Goal: Information Seeking & Learning: Check status

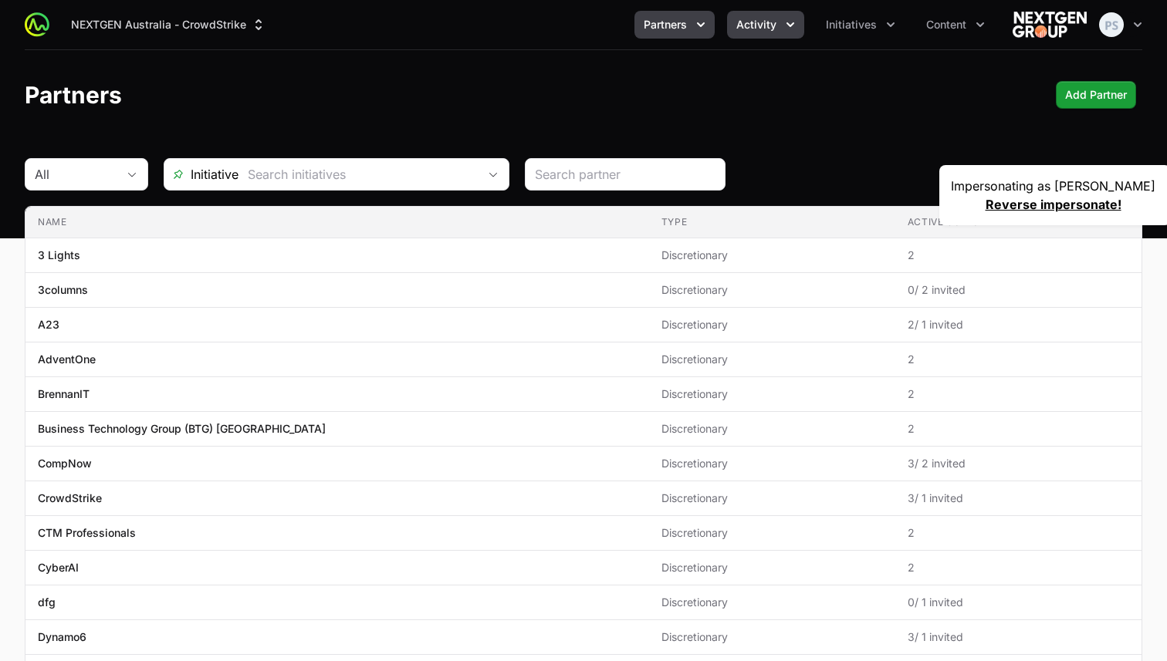
click at [779, 32] on button "Activity" at bounding box center [765, 25] width 77 height 28
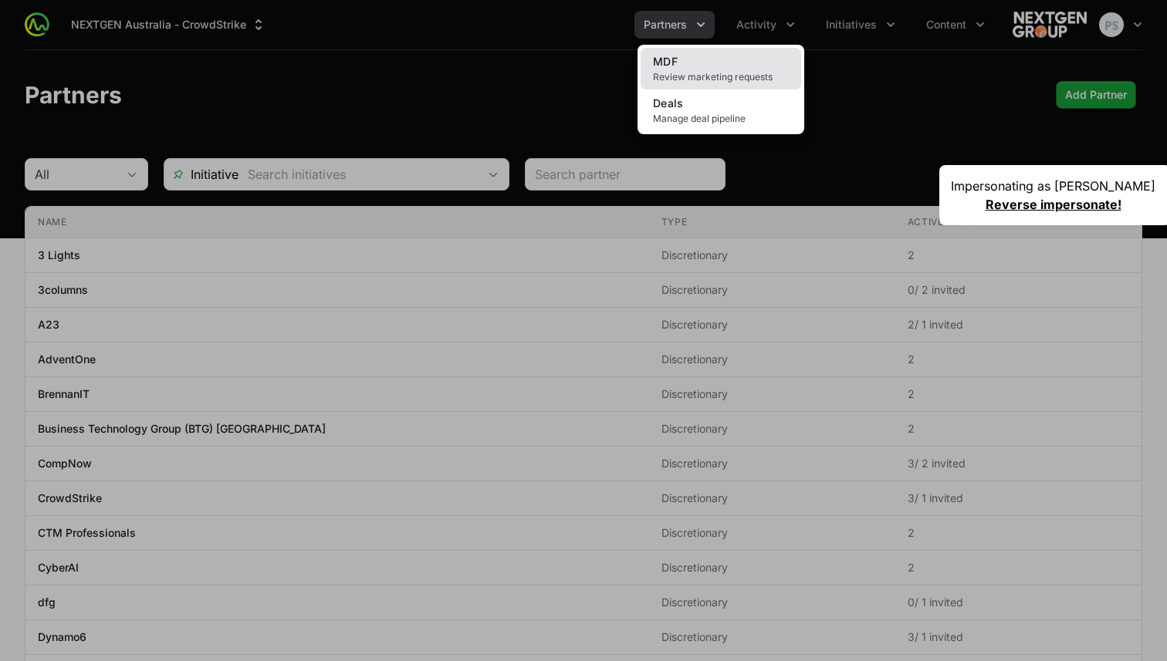
click at [739, 78] on span "Review marketing requests" at bounding box center [721, 77] width 136 height 12
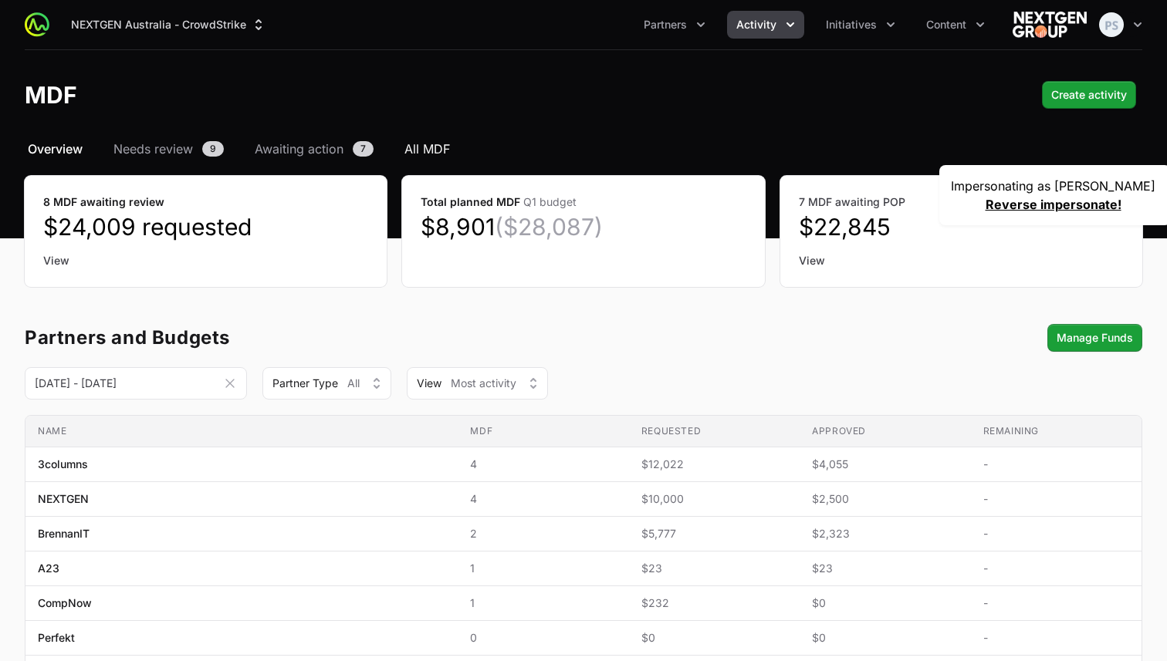
click at [417, 150] on span "All MDF" at bounding box center [427, 149] width 46 height 19
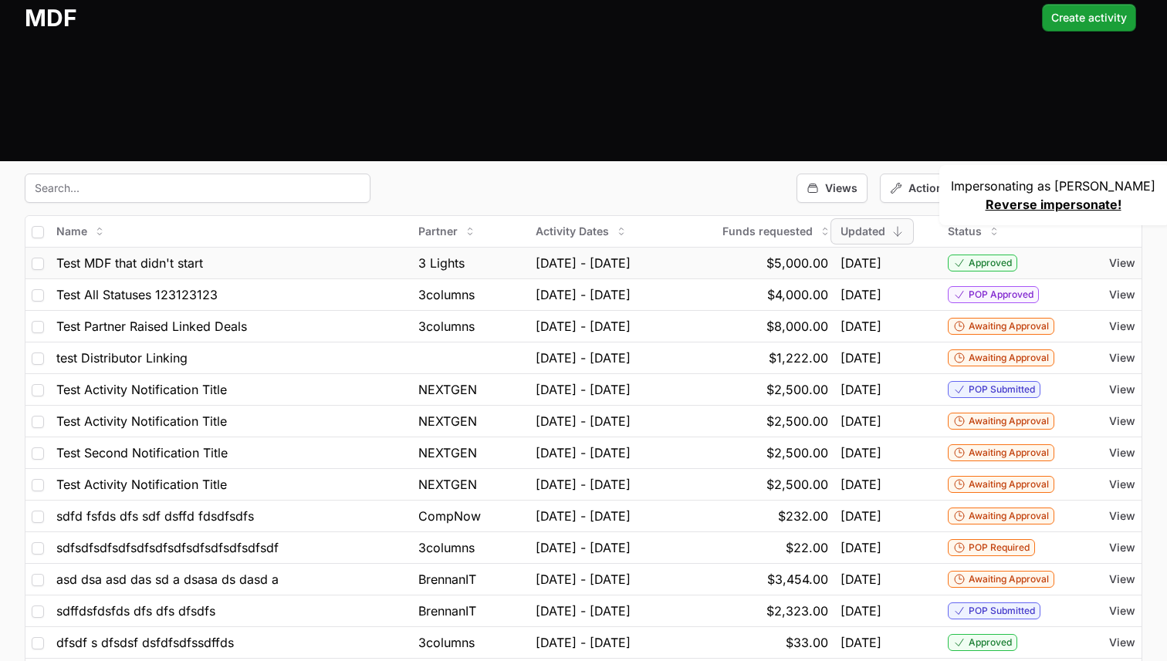
scroll to position [69, 0]
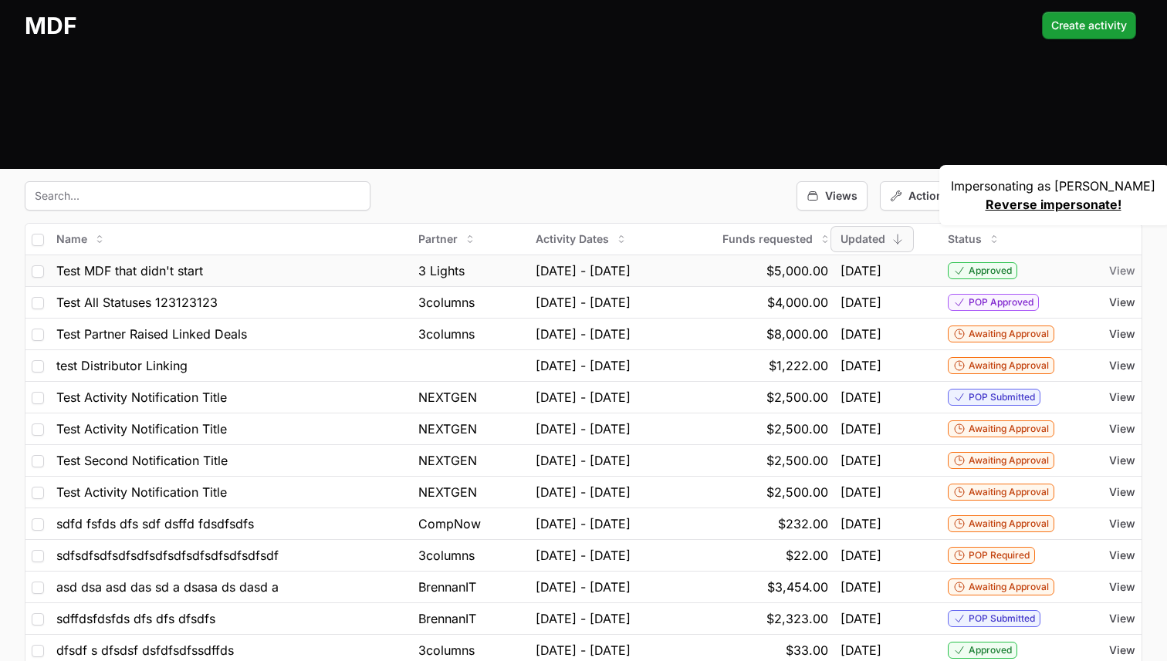
click at [1119, 270] on span "View" at bounding box center [1122, 270] width 26 height 15
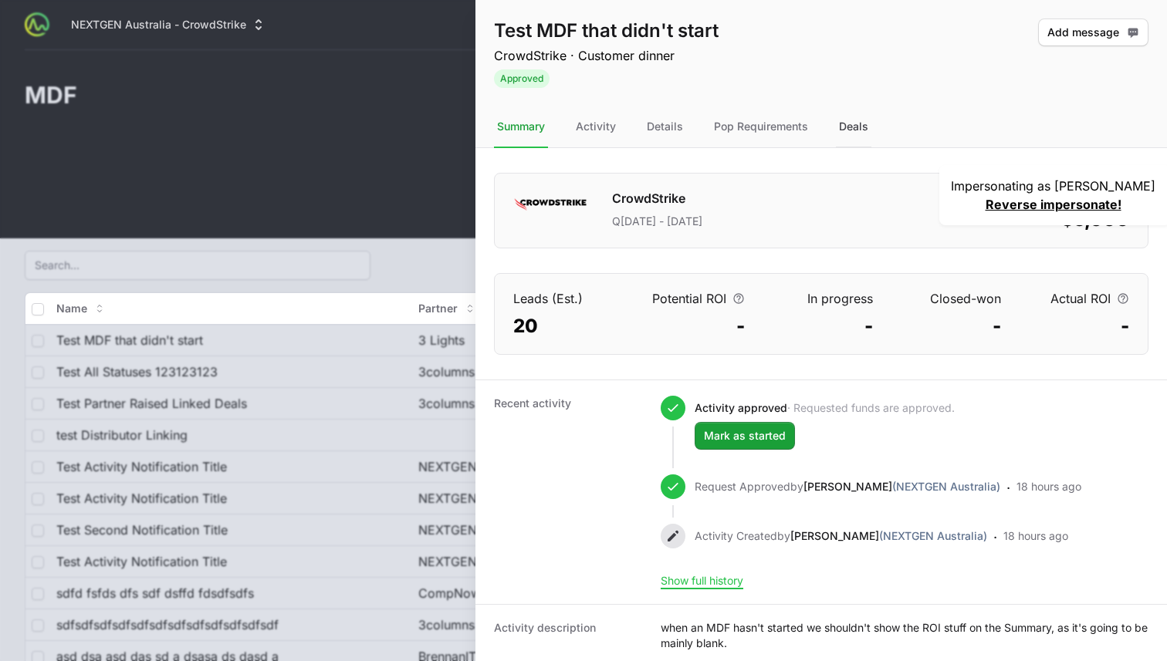
click at [864, 137] on div "Deals" at bounding box center [854, 128] width 36 height 42
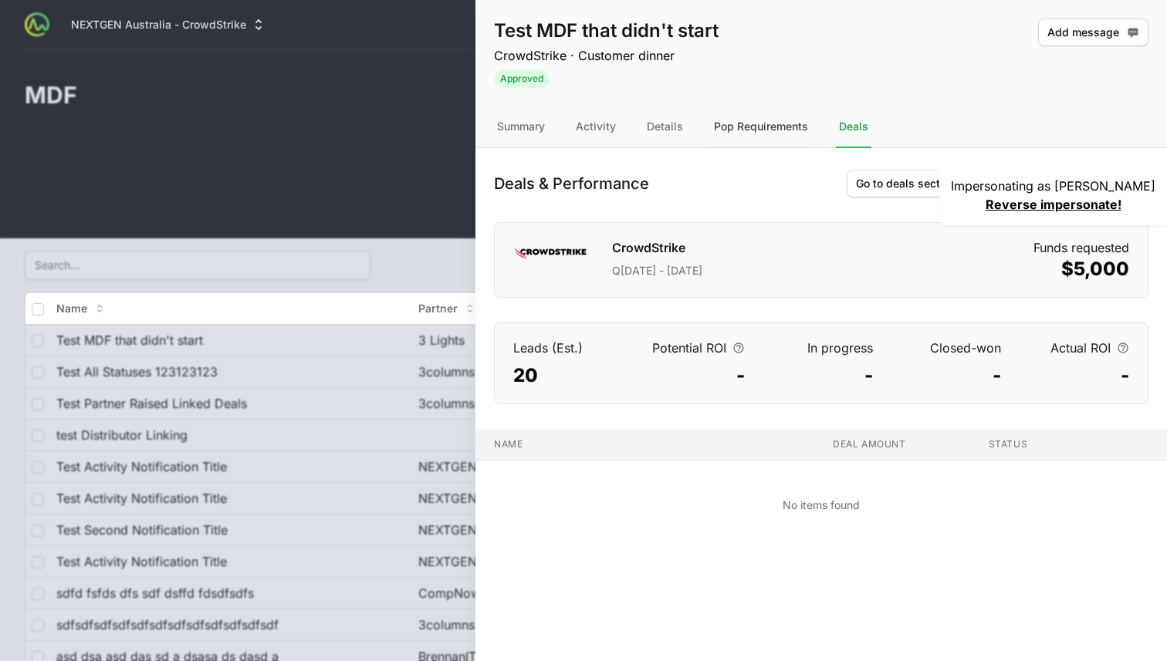
click at [790, 125] on div "Pop Requirements" at bounding box center [761, 128] width 100 height 42
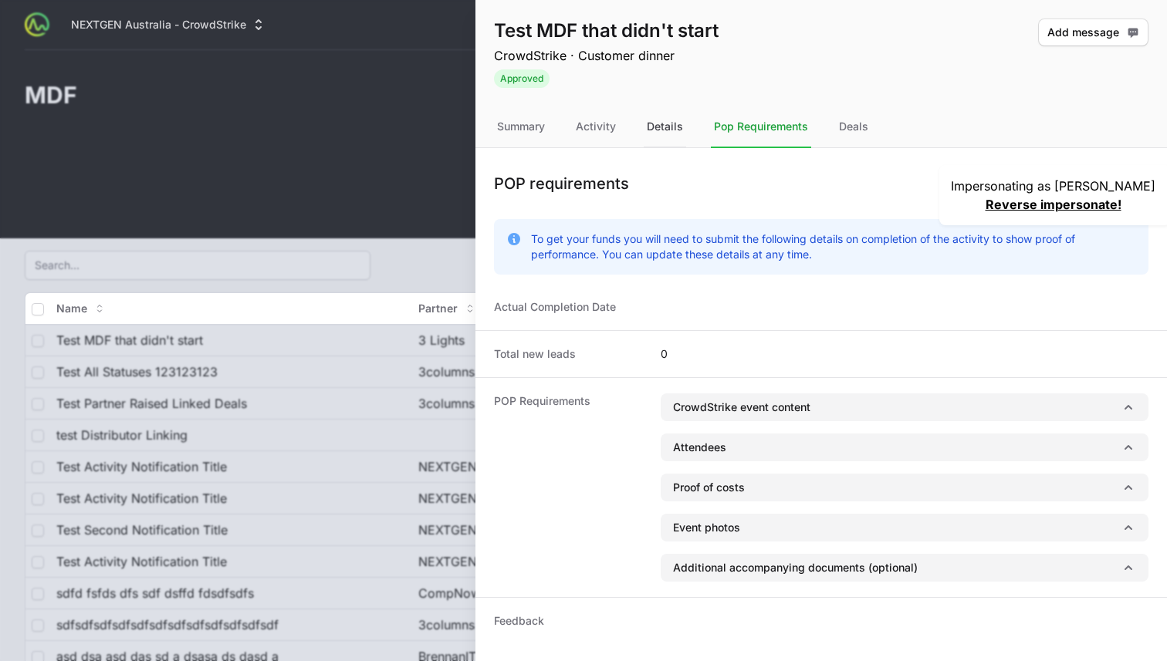
click at [651, 123] on div "Details" at bounding box center [665, 128] width 42 height 42
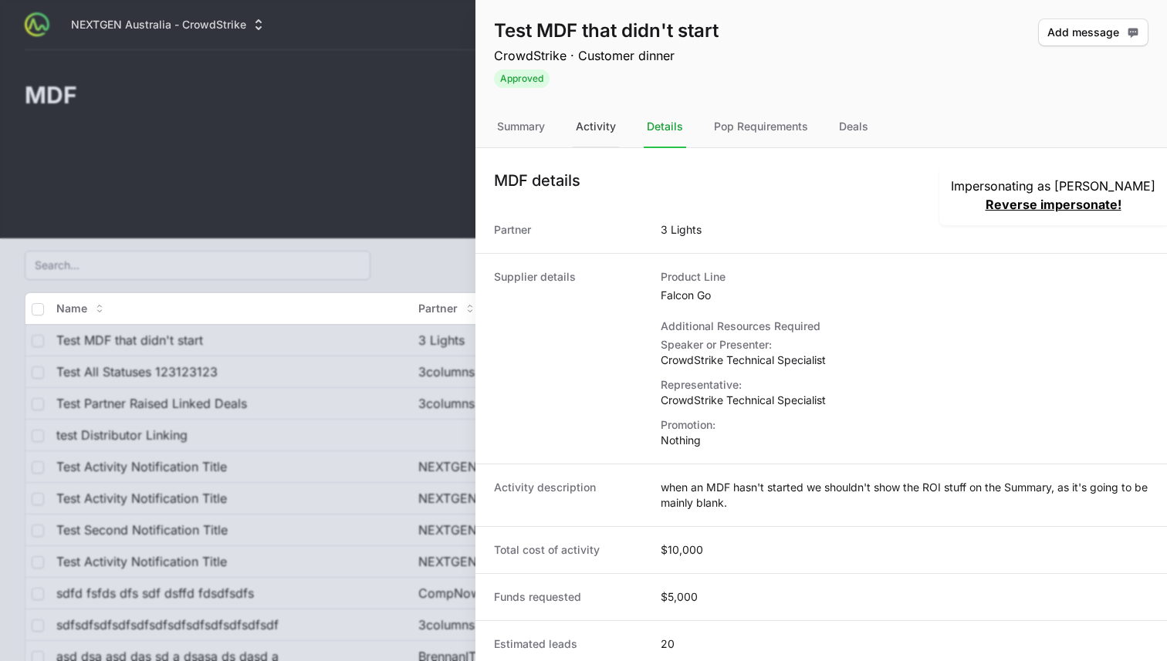
click at [613, 130] on div "Activity" at bounding box center [596, 128] width 46 height 42
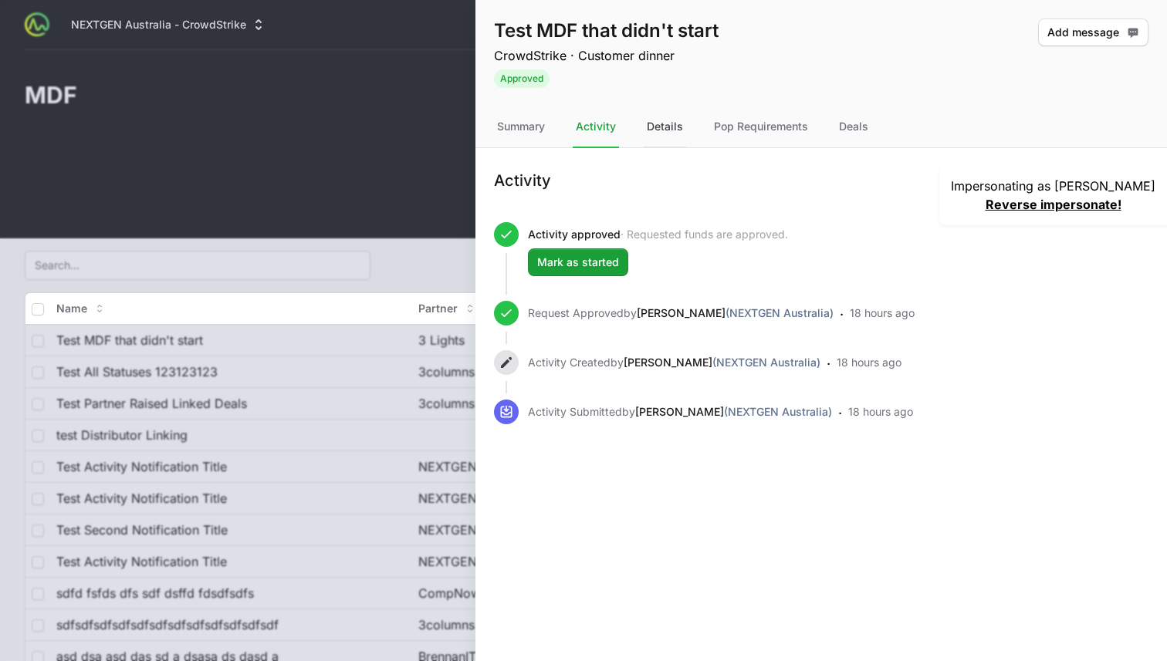
click at [670, 130] on div "Details" at bounding box center [665, 128] width 42 height 42
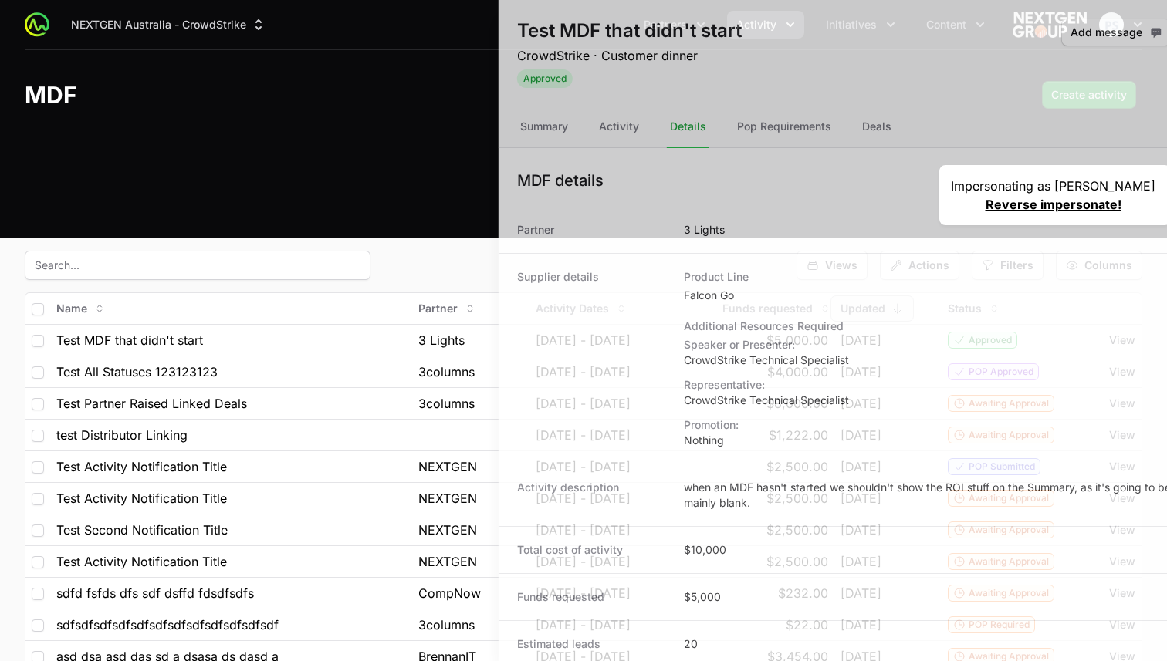
click at [397, 233] on div at bounding box center [583, 330] width 1167 height 661
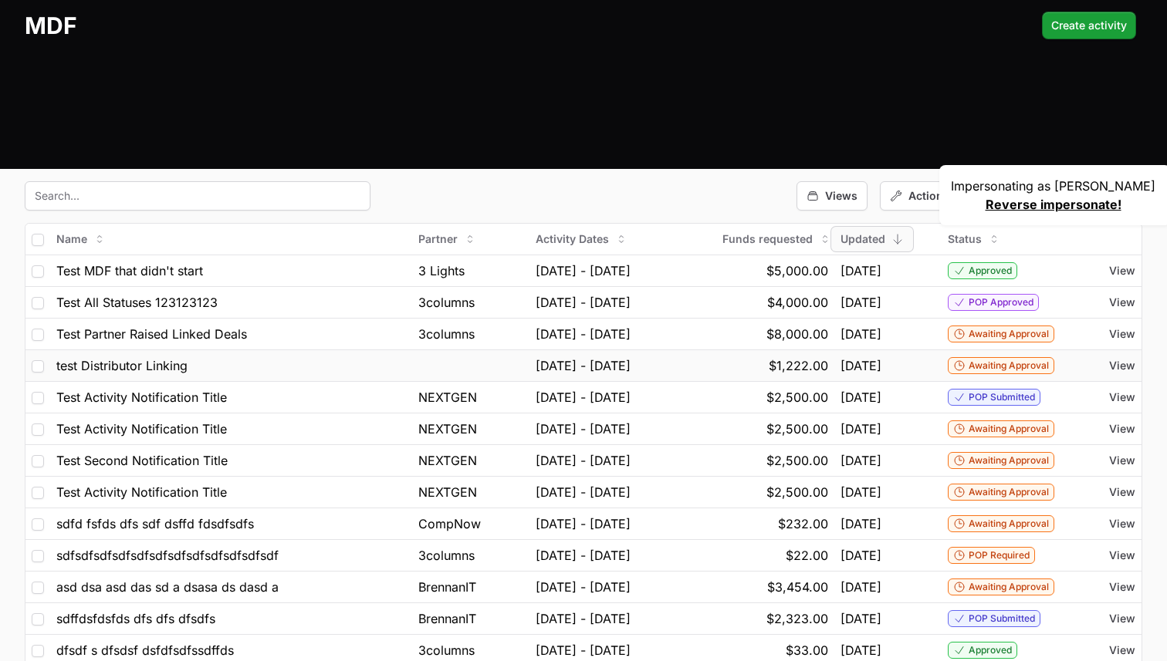
scroll to position [75, 0]
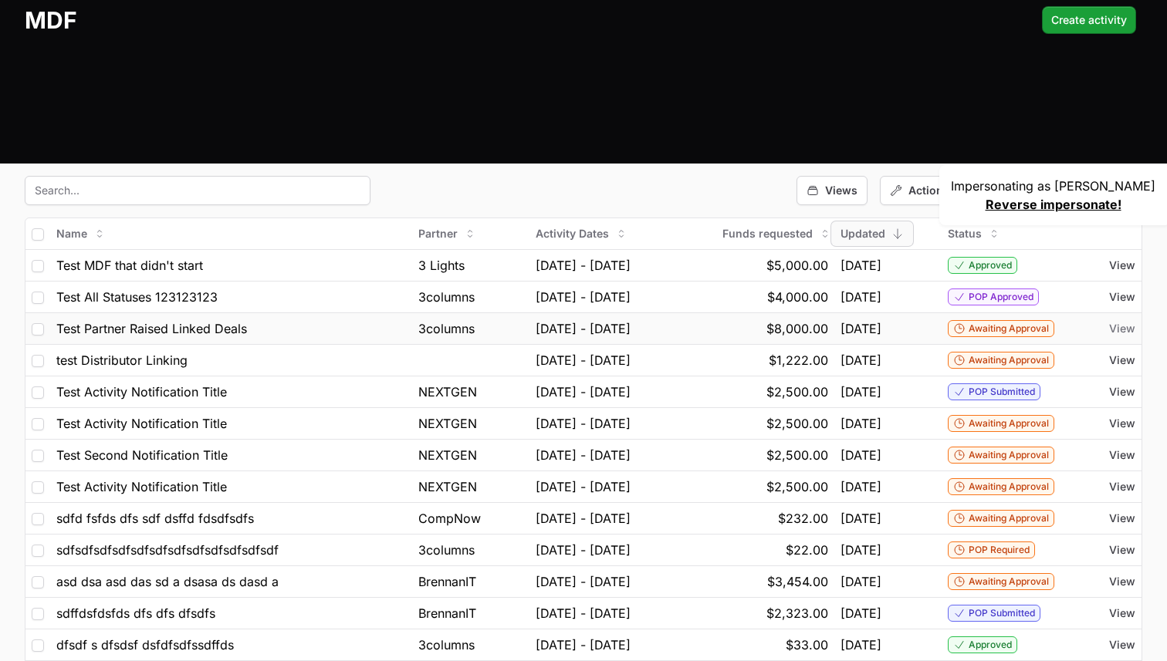
click at [1125, 331] on span "View" at bounding box center [1122, 328] width 26 height 15
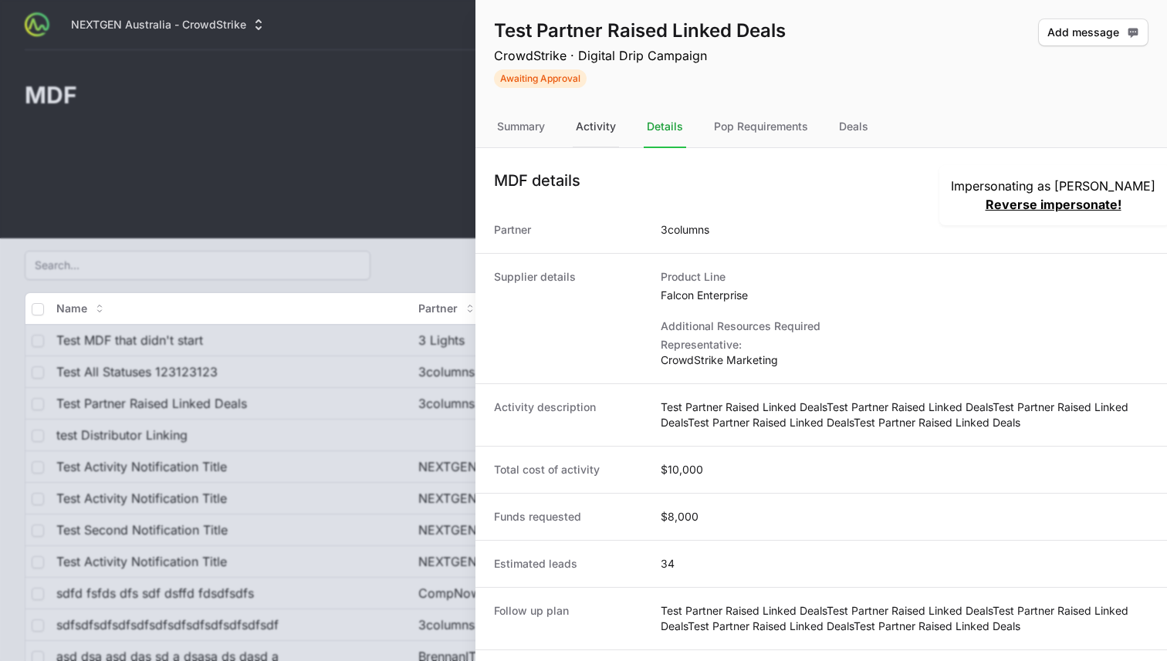
click at [600, 127] on div "Activity" at bounding box center [596, 128] width 46 height 42
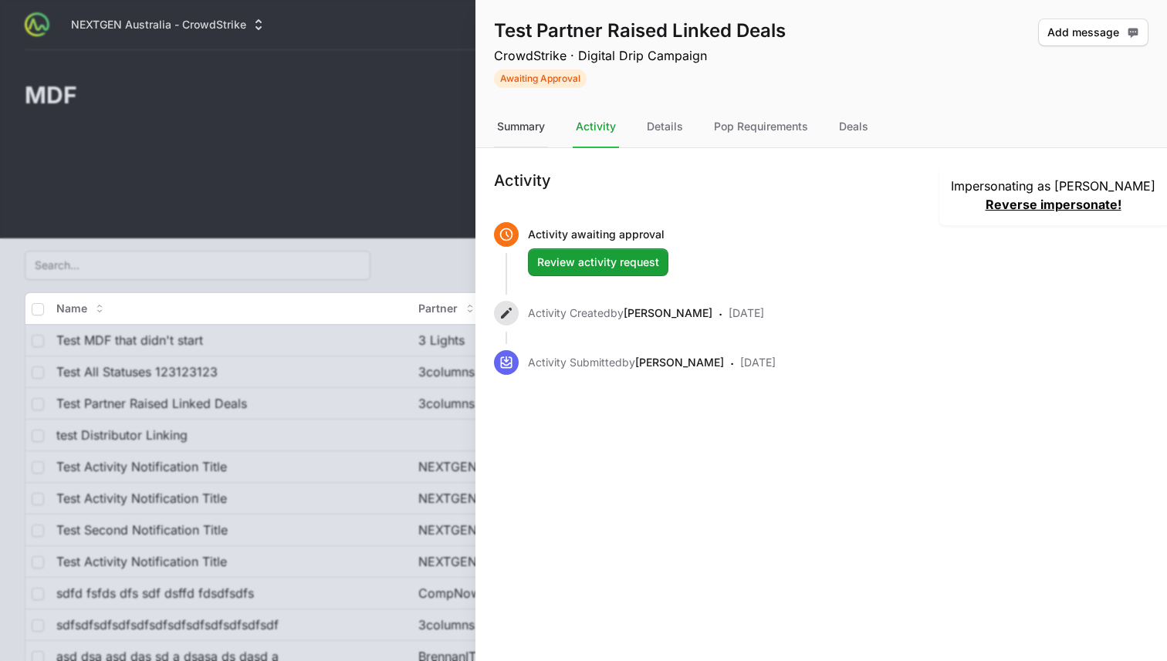
click at [548, 122] on div "Summary" at bounding box center [521, 128] width 54 height 42
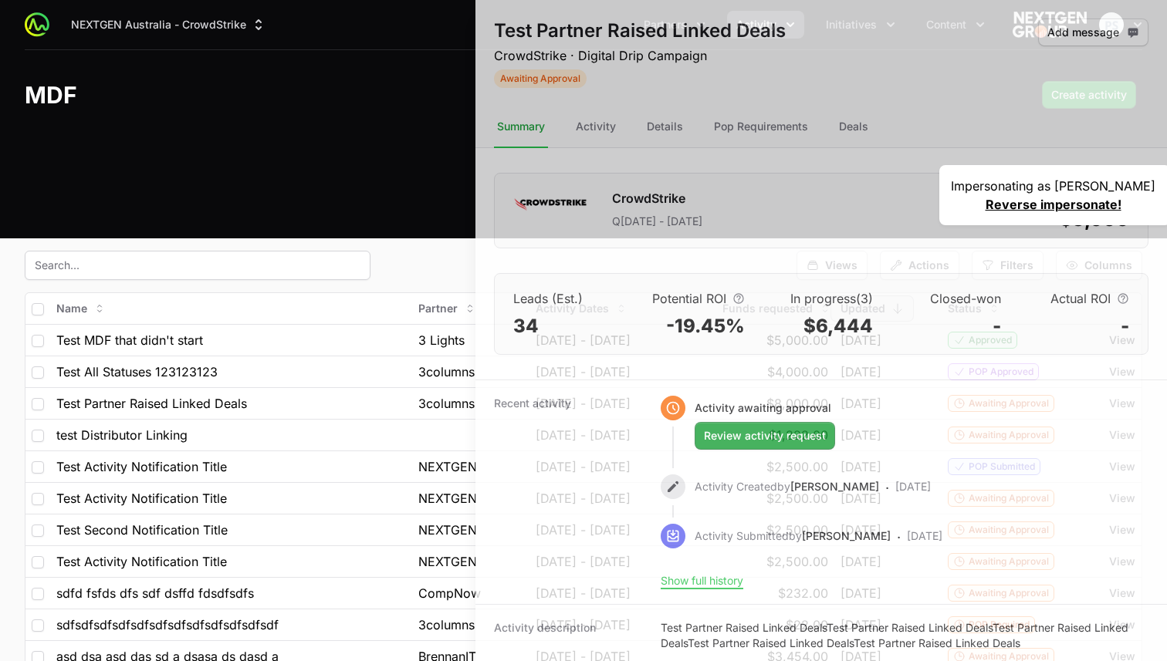
click at [411, 156] on div at bounding box center [583, 330] width 1167 height 661
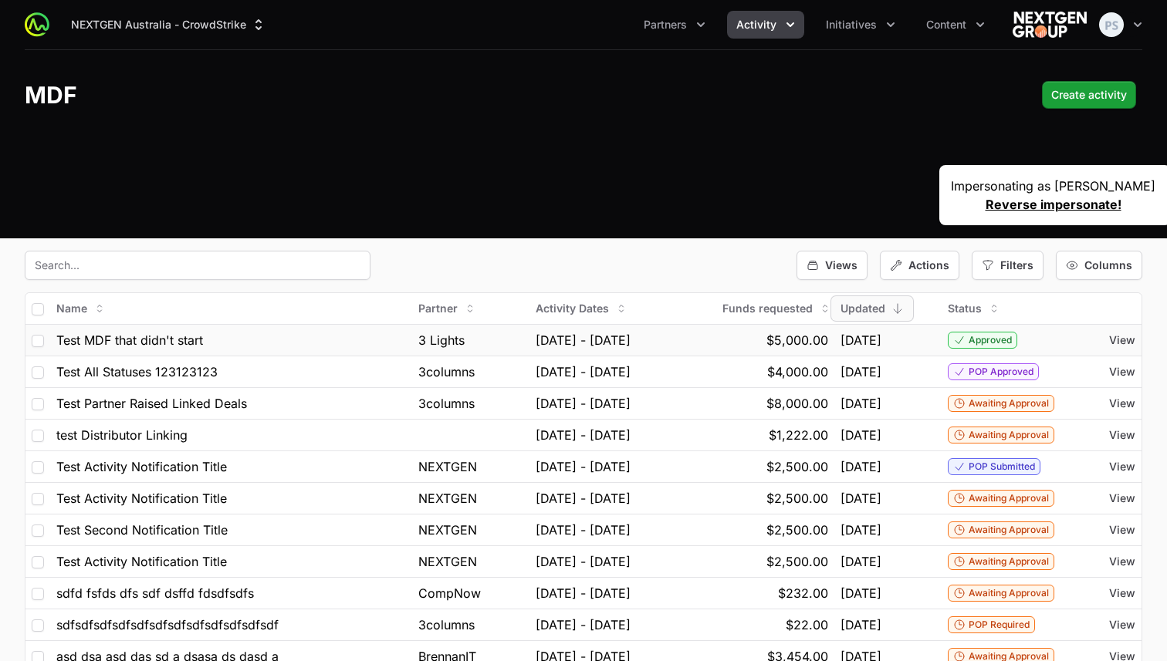
click at [475, 340] on div "3 Lights" at bounding box center [470, 340] width 105 height 19
click at [1121, 463] on span "View" at bounding box center [1122, 466] width 26 height 15
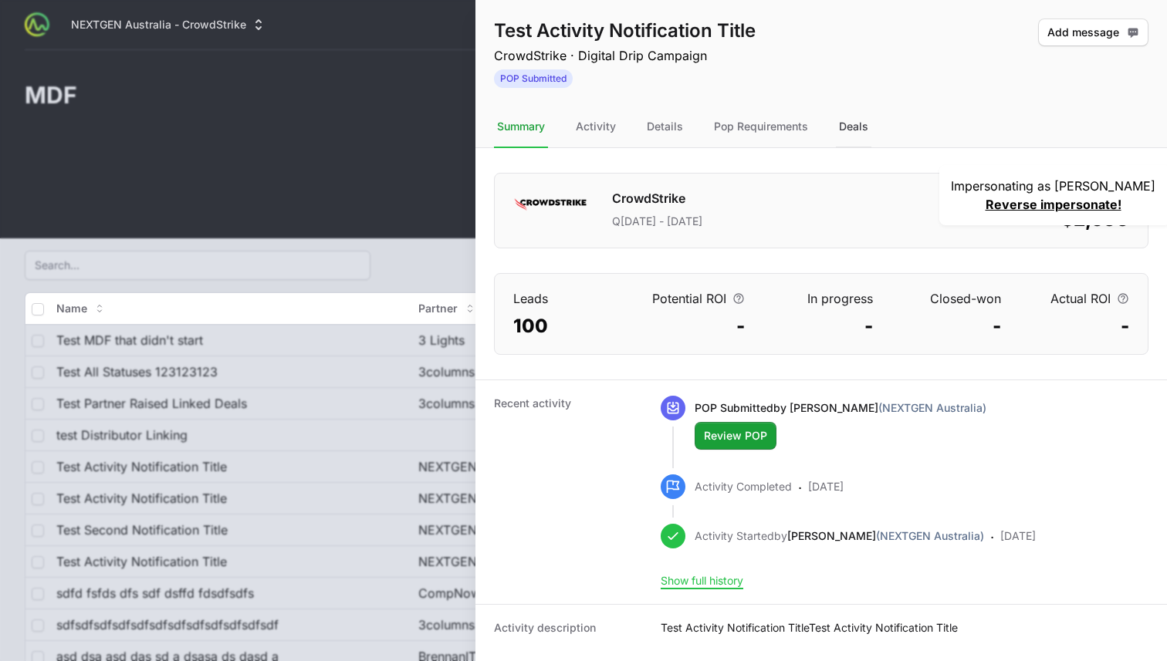
click at [867, 126] on div "Deals" at bounding box center [854, 128] width 36 height 42
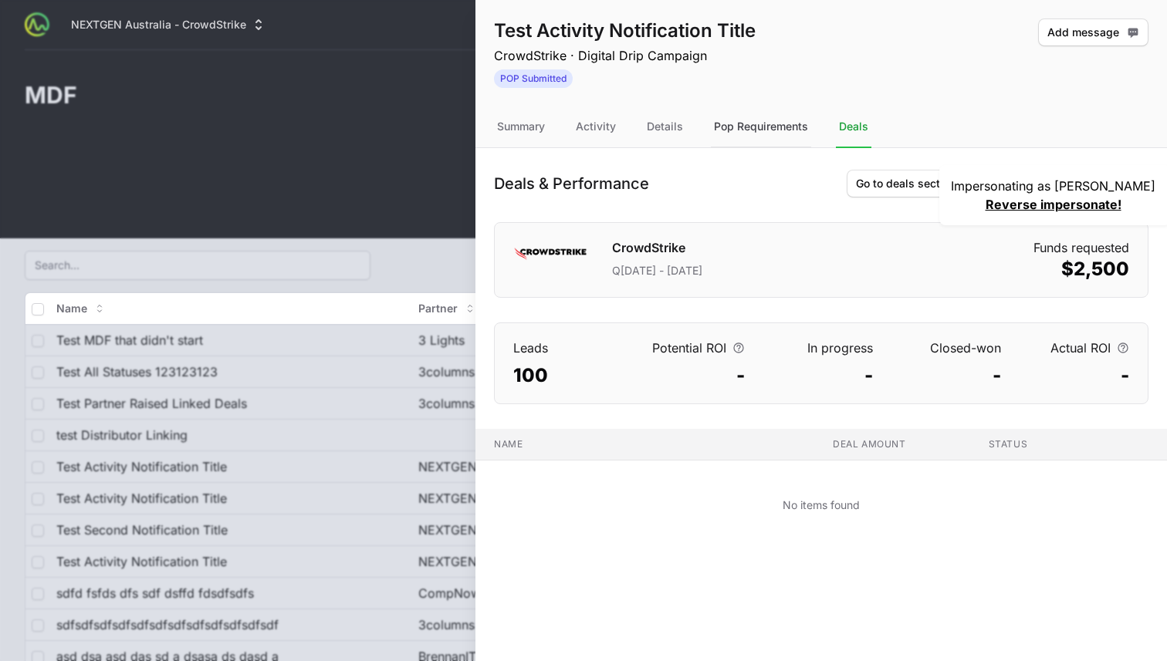
click at [783, 125] on div "Pop Requirements" at bounding box center [761, 128] width 100 height 42
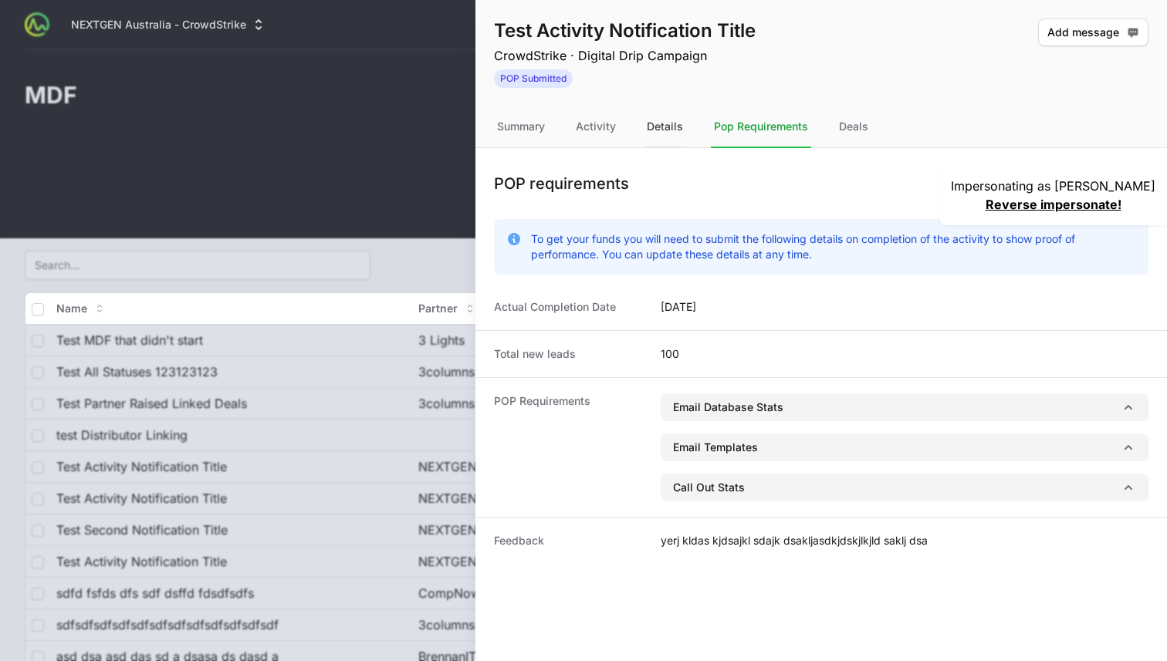
click at [666, 132] on div "Details" at bounding box center [665, 128] width 42 height 42
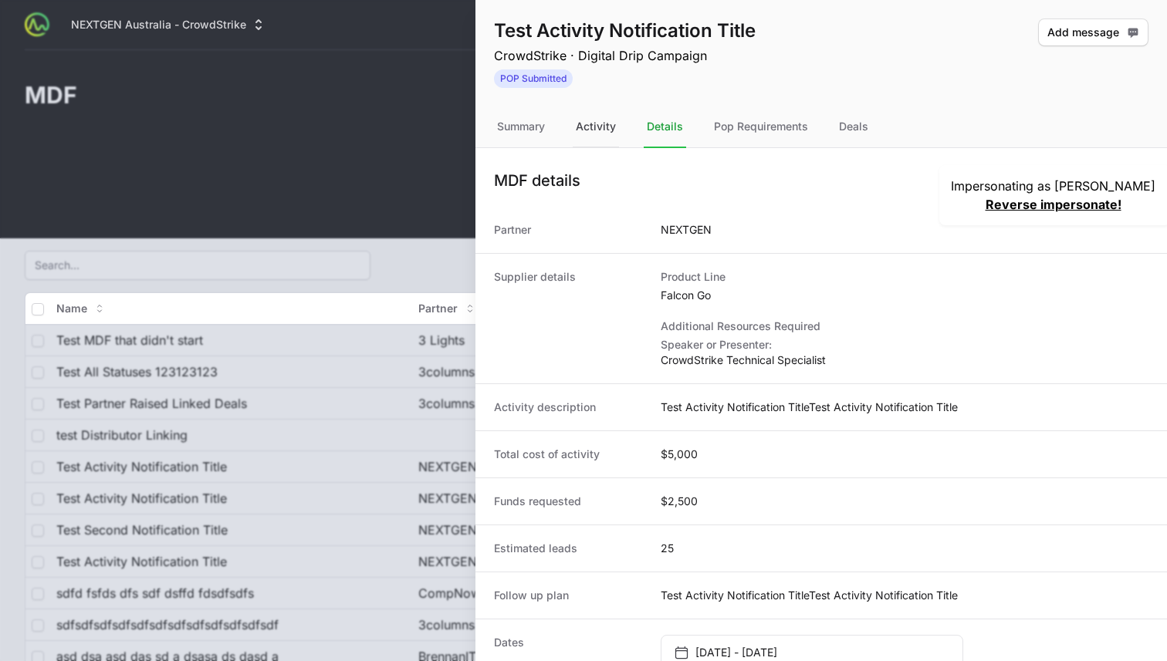
click at [604, 132] on div "Activity" at bounding box center [596, 128] width 46 height 42
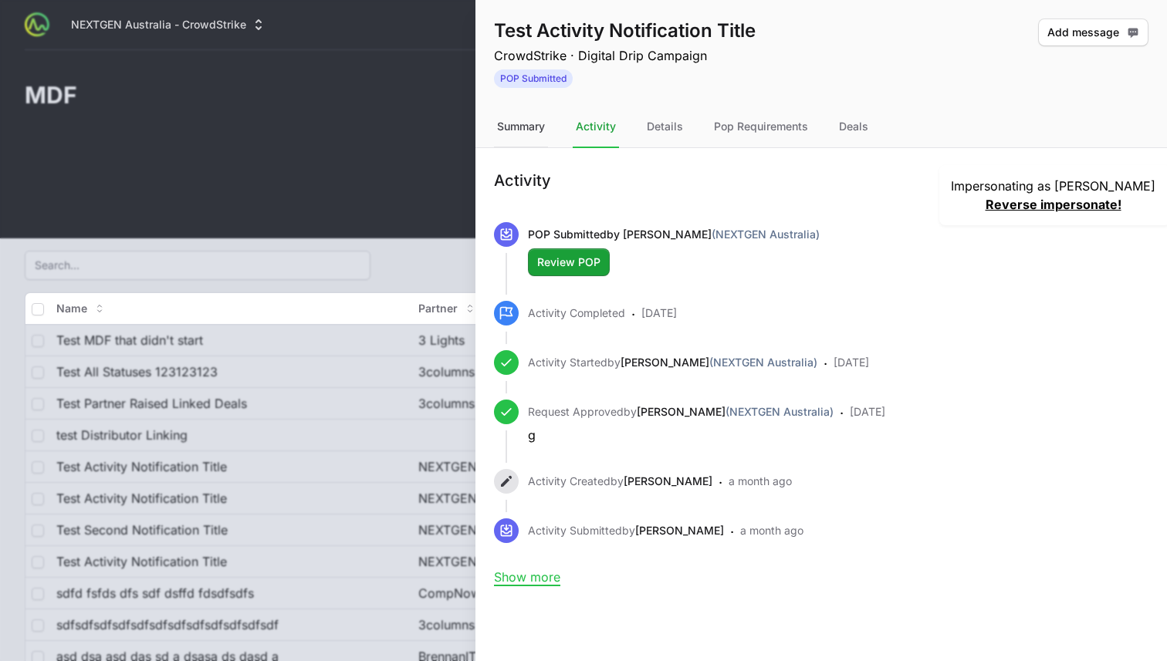
click at [523, 132] on div "Summary" at bounding box center [521, 128] width 54 height 42
